Goal: Task Accomplishment & Management: Manage account settings

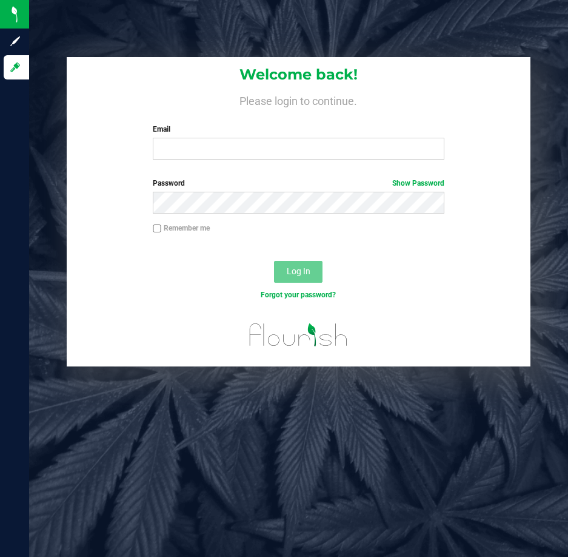
click at [226, 138] on div "Email Required Please format your email correctly." at bounding box center [299, 142] width 310 height 36
click at [224, 139] on input "Email" at bounding box center [299, 149] width 292 height 22
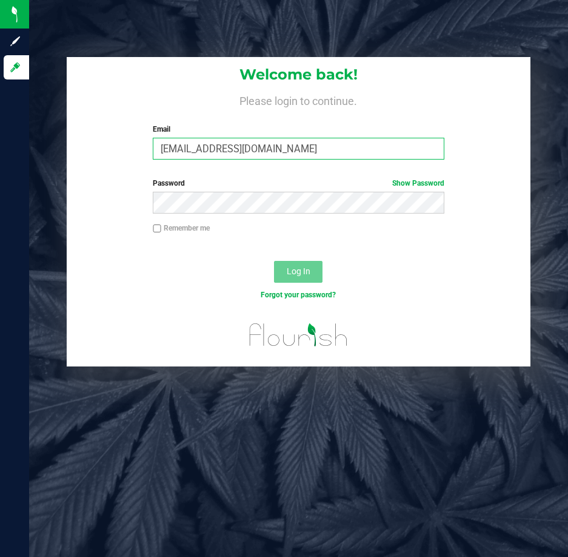
type input "Mhern@liveparallel.com"
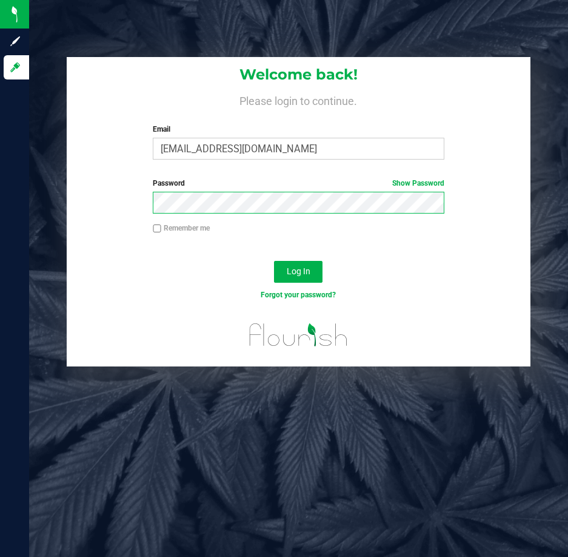
click at [274, 261] on button "Log In" at bounding box center [298, 272] width 49 height 22
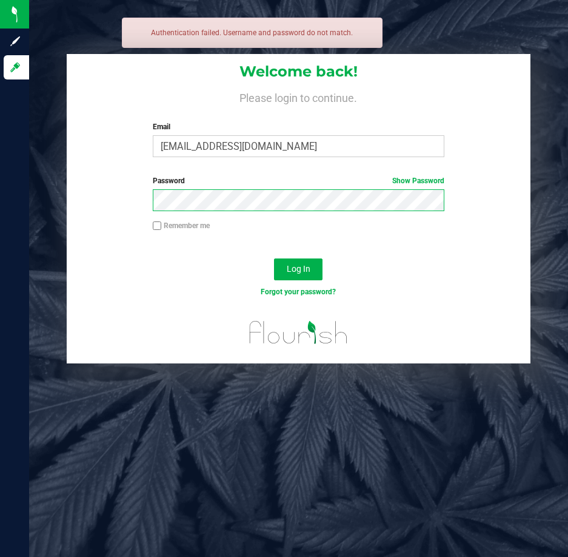
click at [274, 258] on button "Log In" at bounding box center [298, 269] width 49 height 22
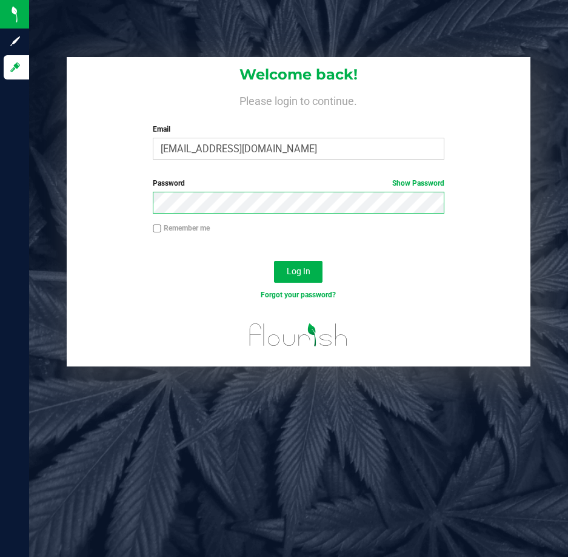
click at [274, 261] on button "Log In" at bounding box center [298, 272] width 49 height 22
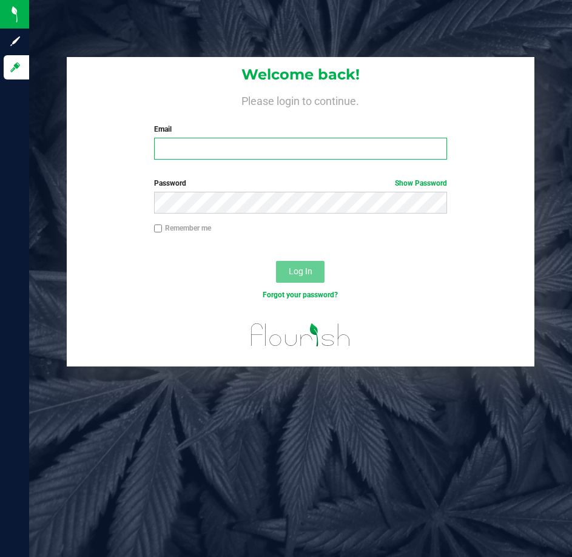
click at [216, 146] on input "Email" at bounding box center [300, 149] width 293 height 22
type input "Mhern@liveparallel.com"
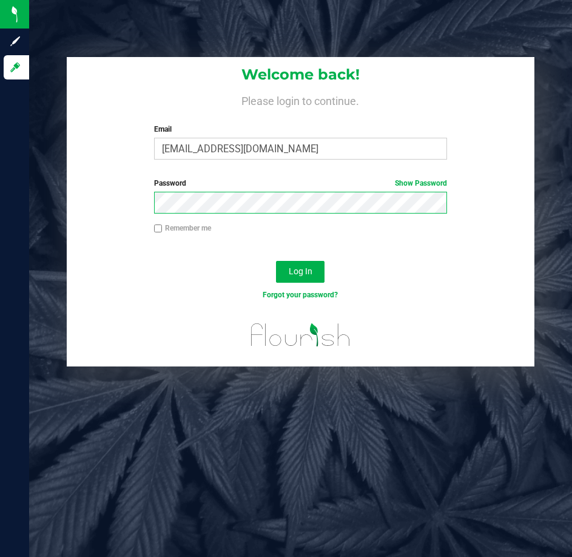
click at [276, 261] on button "Log In" at bounding box center [300, 272] width 49 height 22
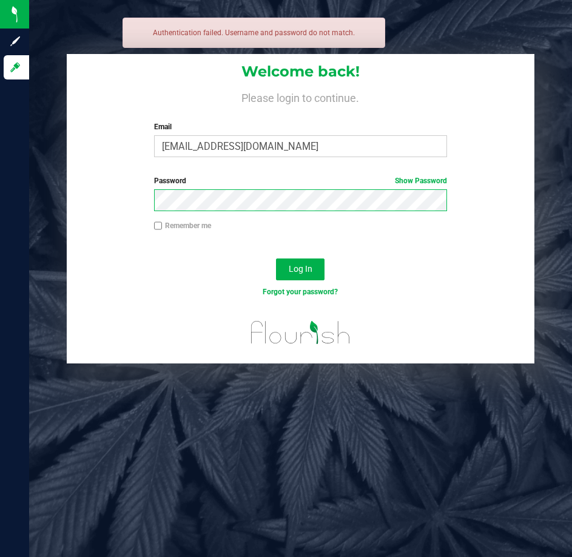
click at [276, 258] on button "Log In" at bounding box center [300, 269] width 49 height 22
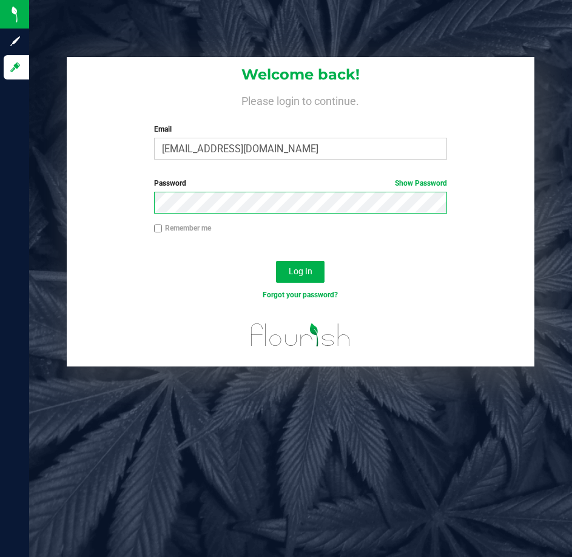
click at [276, 261] on button "Log In" at bounding box center [300, 272] width 49 height 22
